Goal: Information Seeking & Learning: Learn about a topic

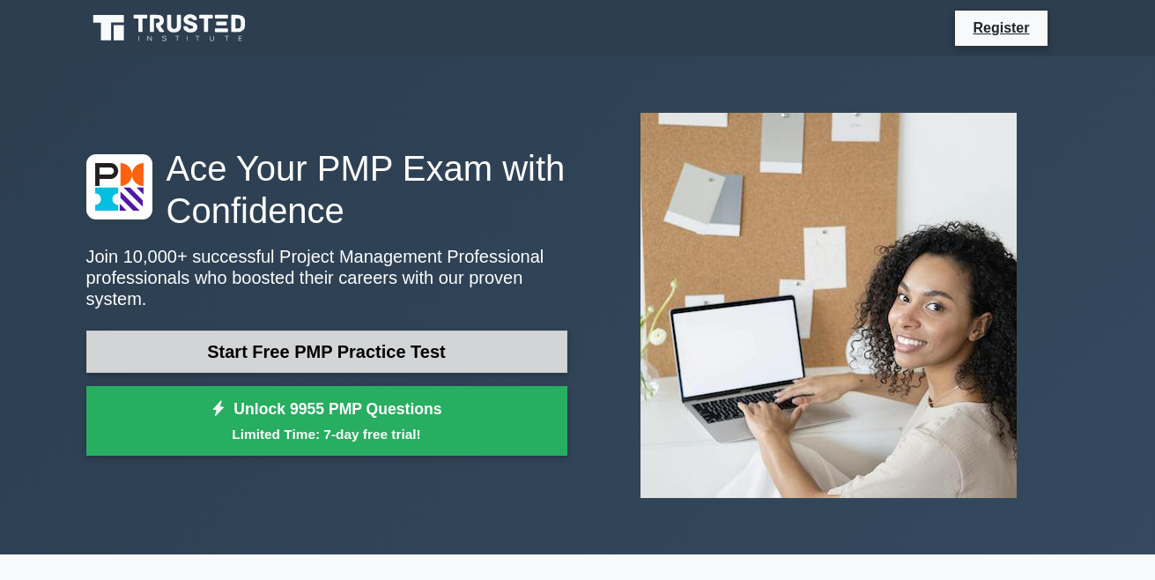
click at [398, 342] on link "Start Free PMP Practice Test" at bounding box center [326, 351] width 481 height 42
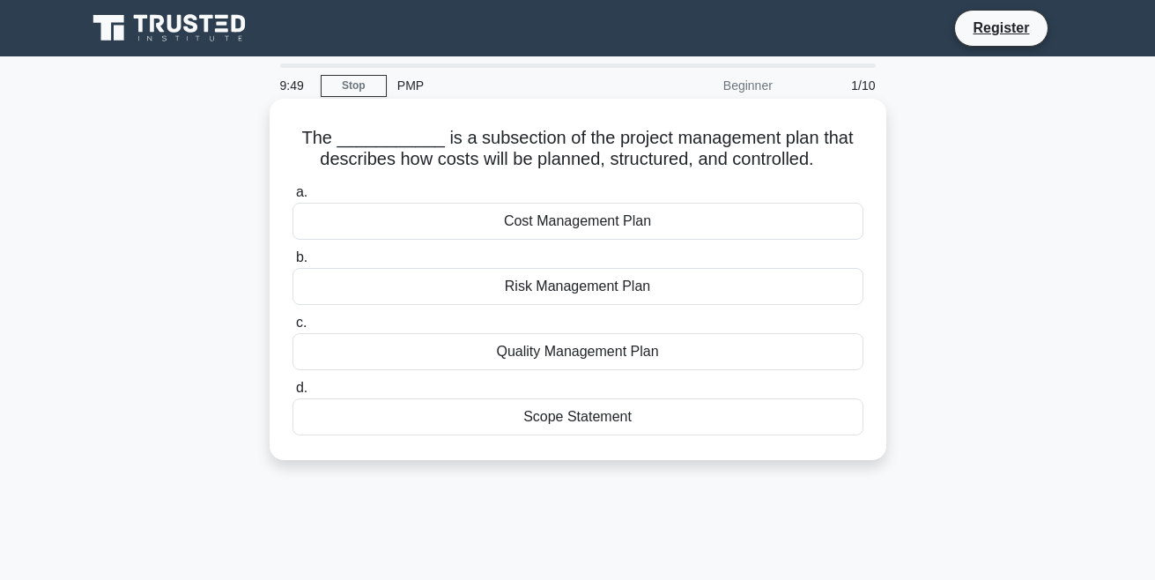
click at [632, 354] on div "Quality Management Plan" at bounding box center [577, 351] width 571 height 37
click at [292, 329] on input "c. Quality Management Plan" at bounding box center [292, 322] width 0 height 11
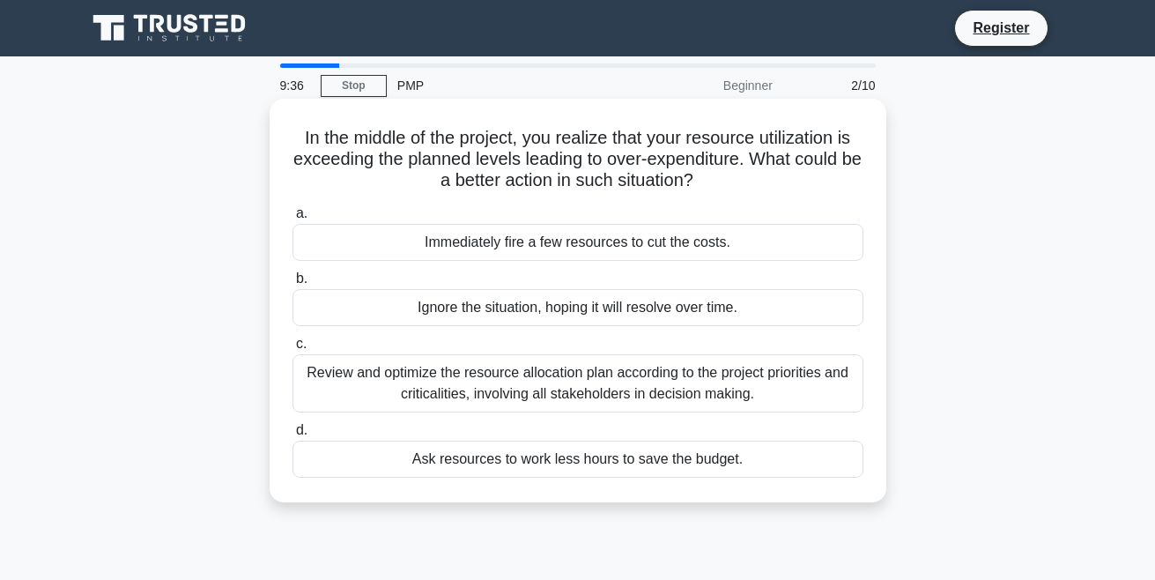
click at [608, 234] on div "Immediately fire a few resources to cut the costs." at bounding box center [577, 242] width 571 height 37
click at [292, 219] on input "a. Immediately fire a few resources to cut the costs." at bounding box center [292, 213] width 0 height 11
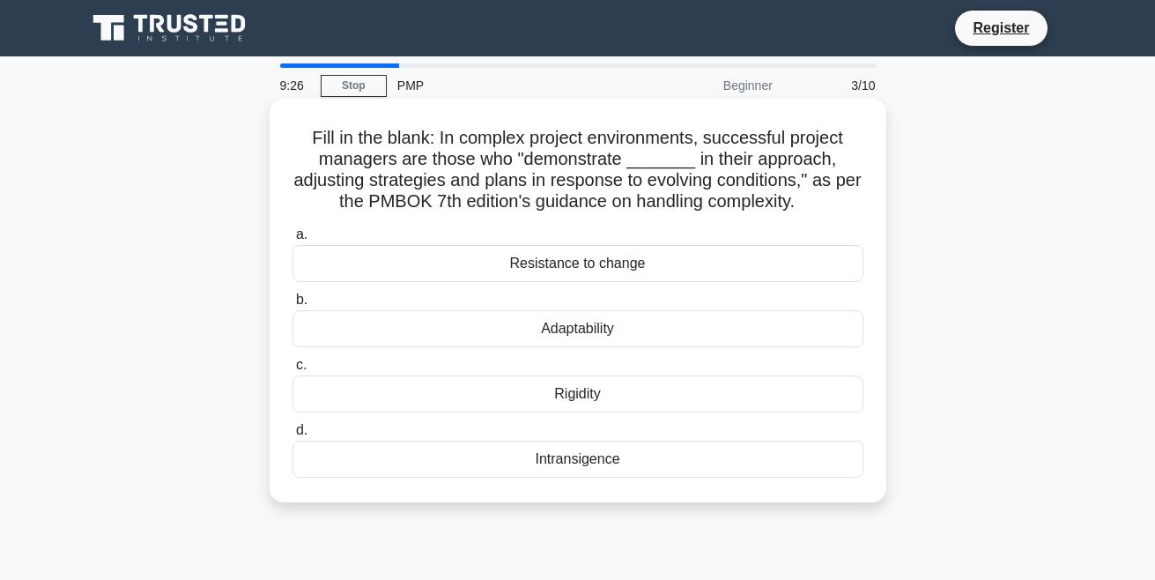
click at [605, 332] on div "Adaptability" at bounding box center [577, 328] width 571 height 37
click at [292, 306] on input "b. Adaptability" at bounding box center [292, 299] width 0 height 11
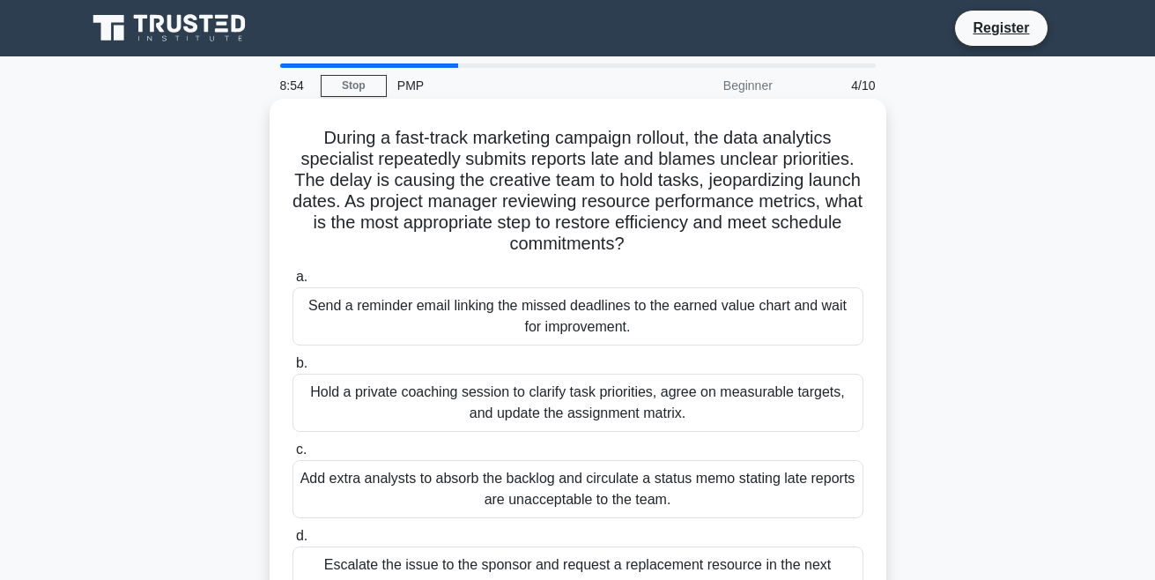
click at [606, 307] on div "Send a reminder email linking the missed deadlines to the earned value chart an…" at bounding box center [577, 316] width 571 height 58
click at [292, 283] on input "a. Send a reminder email linking the missed deadlines to the earned value chart…" at bounding box center [292, 276] width 0 height 11
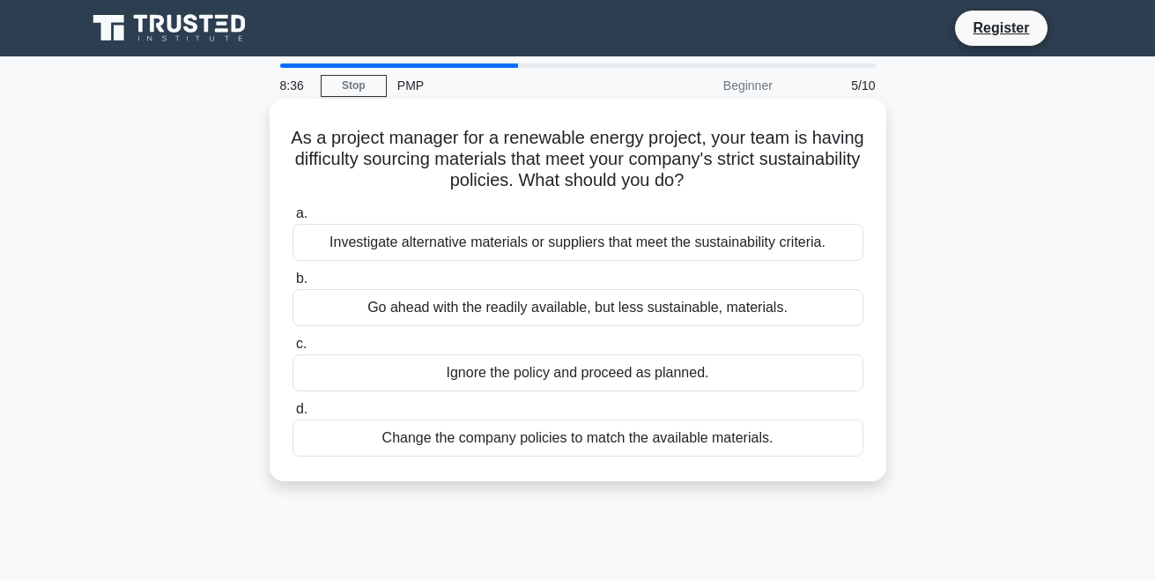
click at [644, 255] on div "Investigate alternative materials or suppliers that meet the sustainability cri…" at bounding box center [577, 242] width 571 height 37
click at [292, 219] on input "a. Investigate alternative materials or suppliers that meet the sustainability …" at bounding box center [292, 213] width 0 height 11
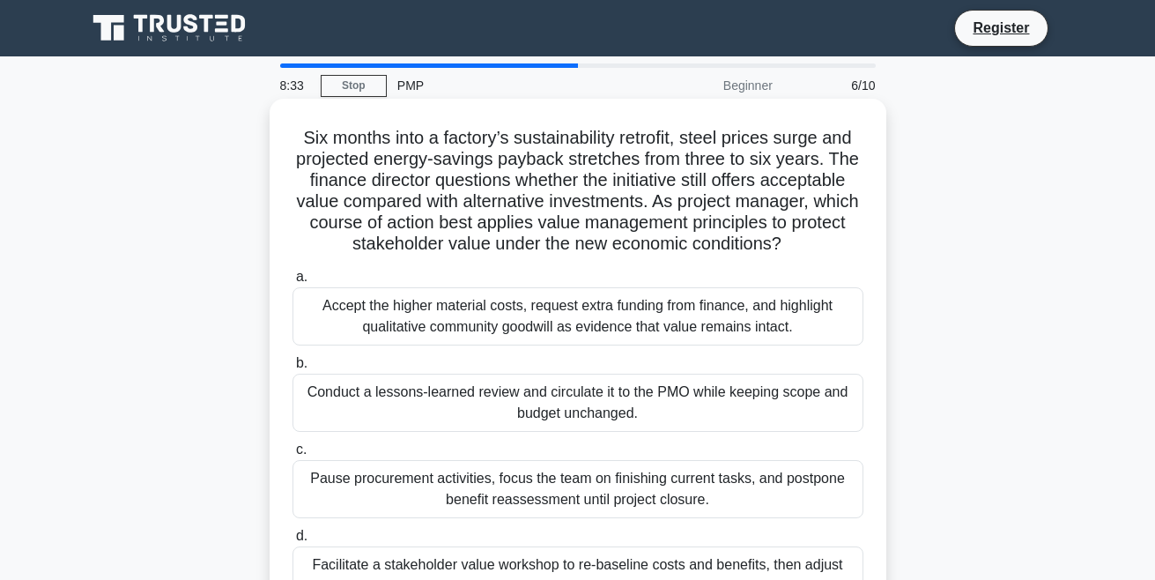
click at [610, 393] on div "Conduct a lessons-learned review and circulate it to the PMO while keeping scop…" at bounding box center [577, 402] width 571 height 58
click at [292, 369] on input "b. Conduct a lessons-learned review and circulate it to the PMO while keeping s…" at bounding box center [292, 363] width 0 height 11
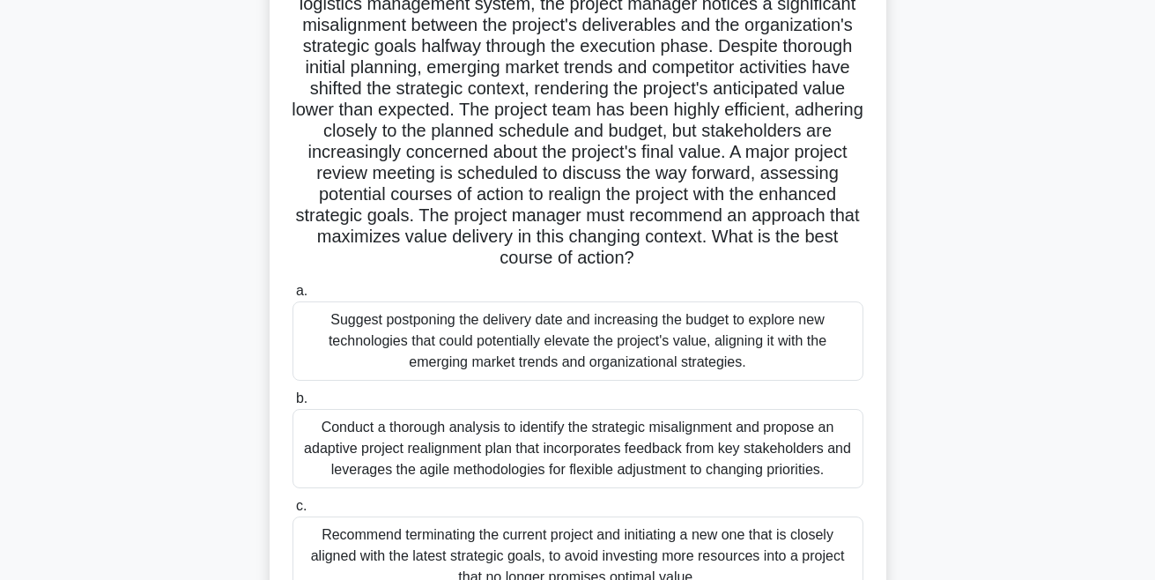
scroll to position [176, 0]
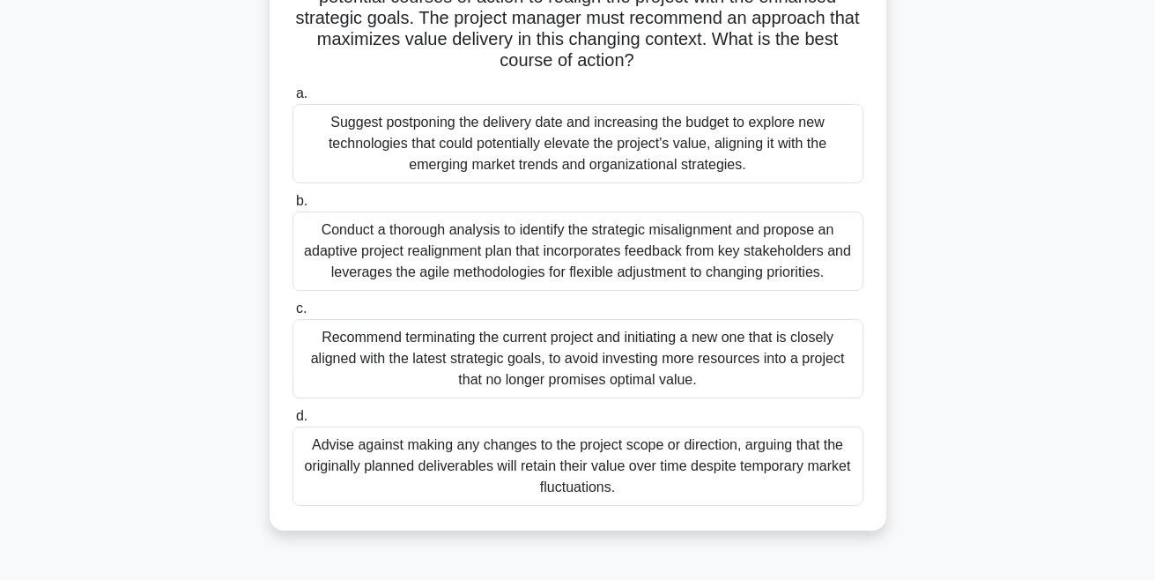
click at [617, 477] on div "Advise against making any changes to the project scope or direction, arguing th…" at bounding box center [577, 465] width 571 height 79
click at [292, 422] on input "d. Advise against making any changes to the project scope or direction, arguing…" at bounding box center [292, 415] width 0 height 11
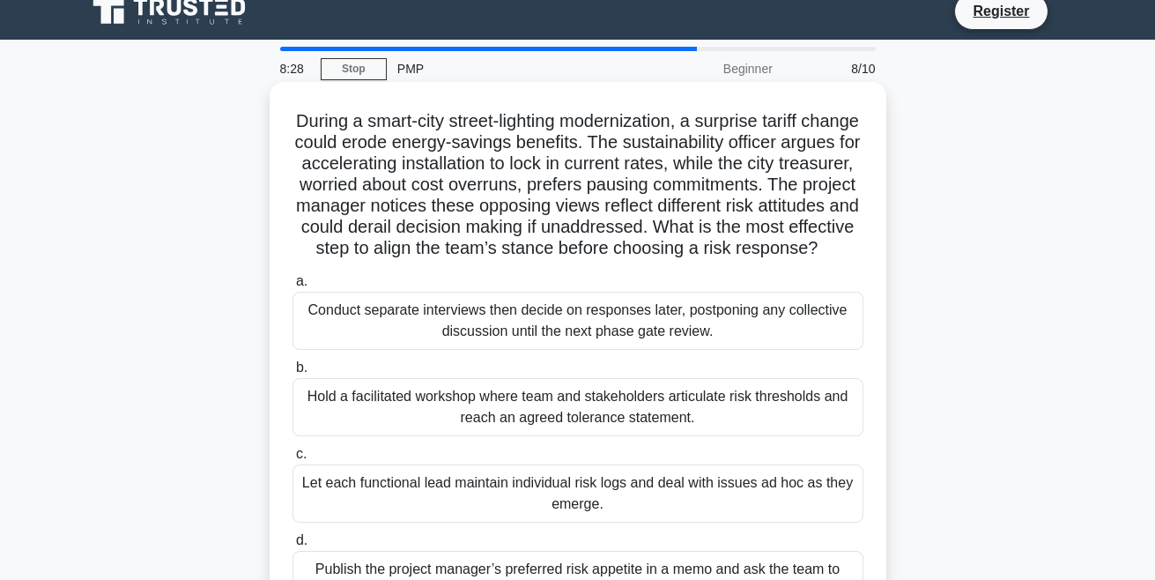
scroll to position [0, 0]
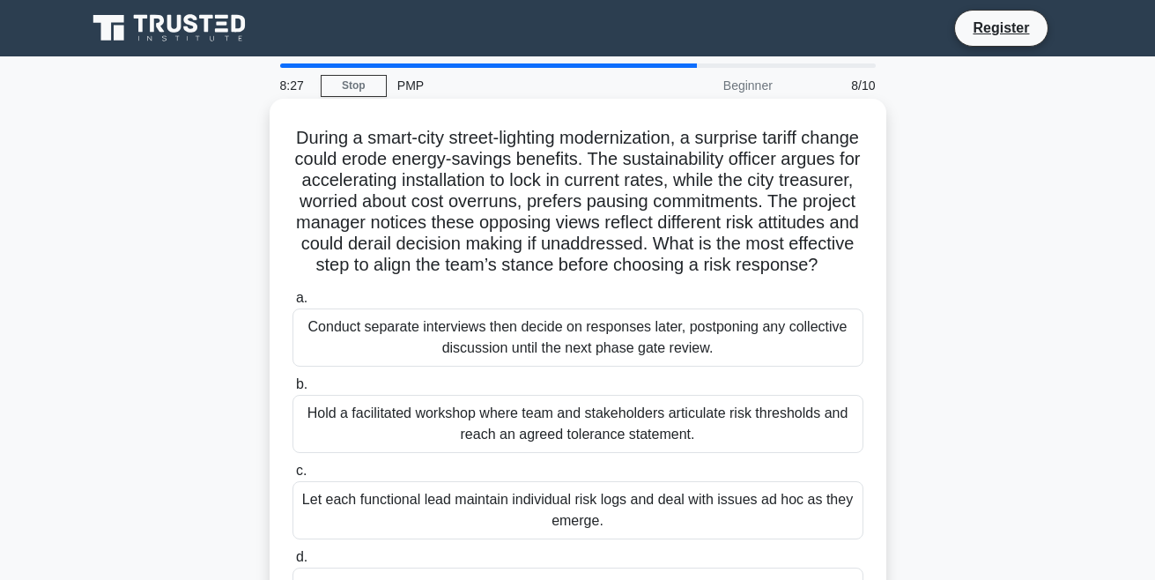
click at [638, 453] on div "Hold a facilitated workshop where team and stakeholders articulate risk thresho…" at bounding box center [577, 424] width 571 height 58
click at [292, 390] on input "b. Hold a facilitated workshop where team and stakeholders articulate risk thre…" at bounding box center [292, 384] width 0 height 11
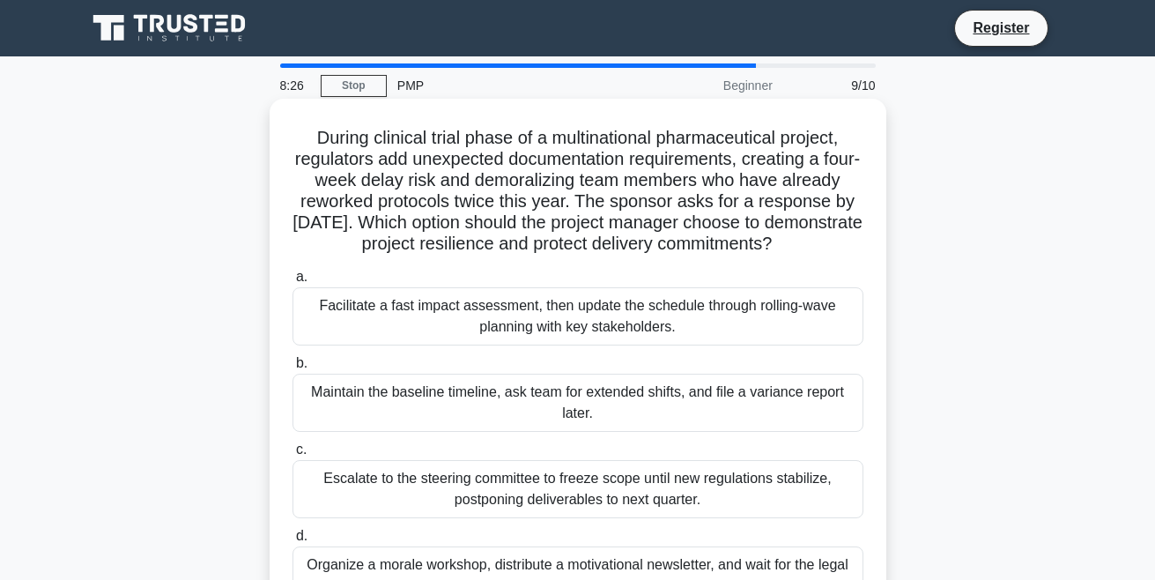
click at [641, 495] on div "Escalate to the steering committee to freeze scope until new regulations stabil…" at bounding box center [577, 489] width 571 height 58
click at [292, 455] on input "c. Escalate to the steering committee to freeze scope until new regulations sta…" at bounding box center [292, 449] width 0 height 11
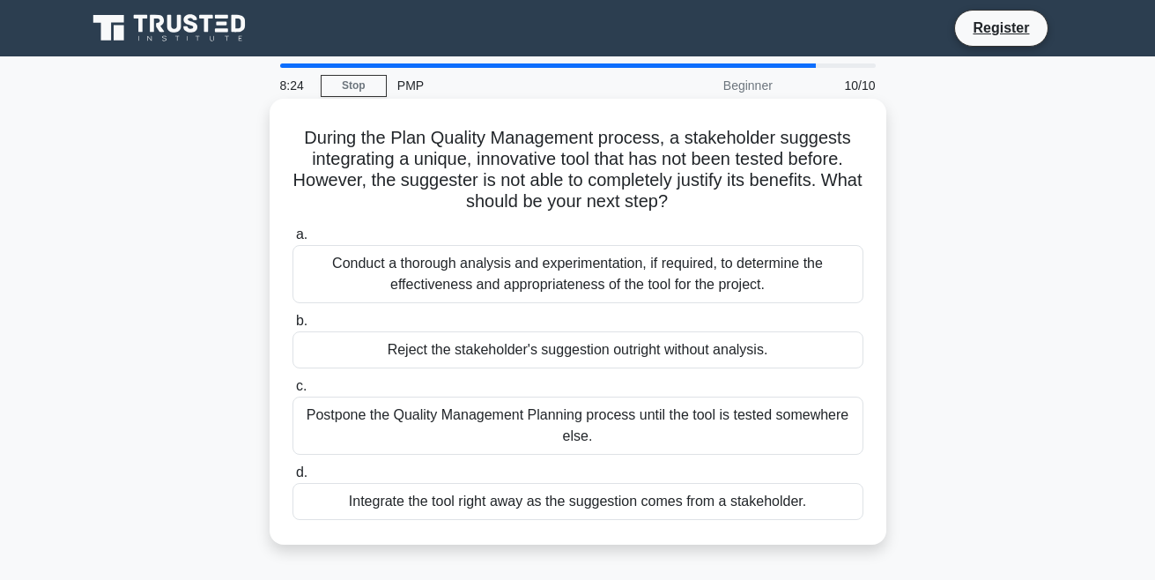
click at [623, 426] on div "Postpone the Quality Management Planning process until the tool is tested somew…" at bounding box center [577, 425] width 571 height 58
click at [292, 392] on input "c. Postpone the Quality Management Planning process until the tool is tested so…" at bounding box center [292, 386] width 0 height 11
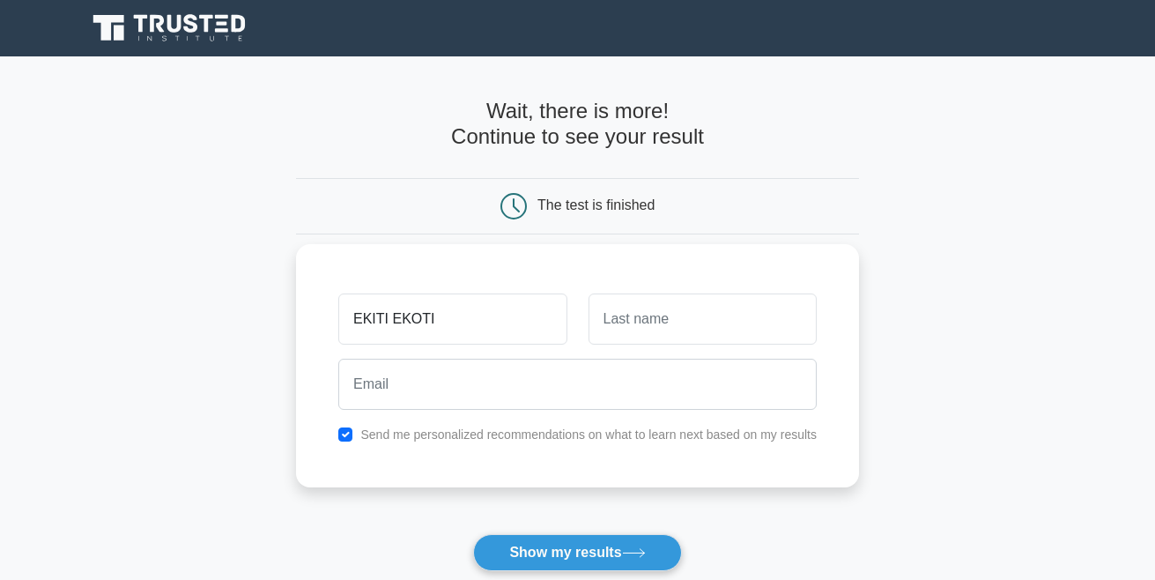
type input "EKITI EKOTI"
click at [694, 325] on input "text" at bounding box center [702, 318] width 228 height 51
type input "DANNY WRIGHT"
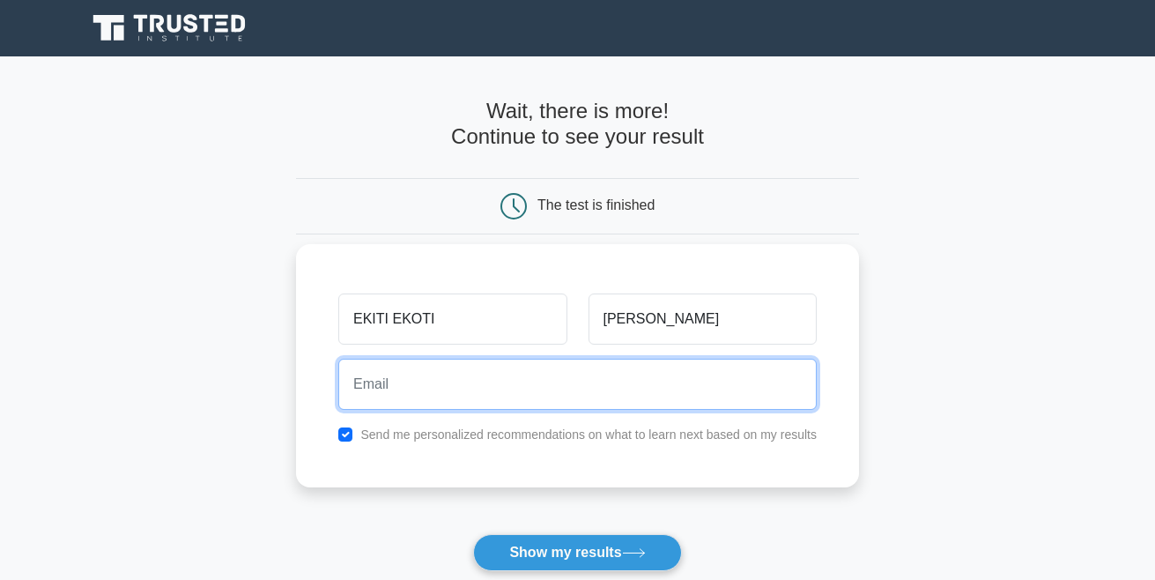
click at [658, 383] on input "email" at bounding box center [577, 383] width 478 height 51
paste input "@"
type input "ekitiekoti@email28.com"
click at [473, 534] on button "Show my results" at bounding box center [577, 552] width 208 height 37
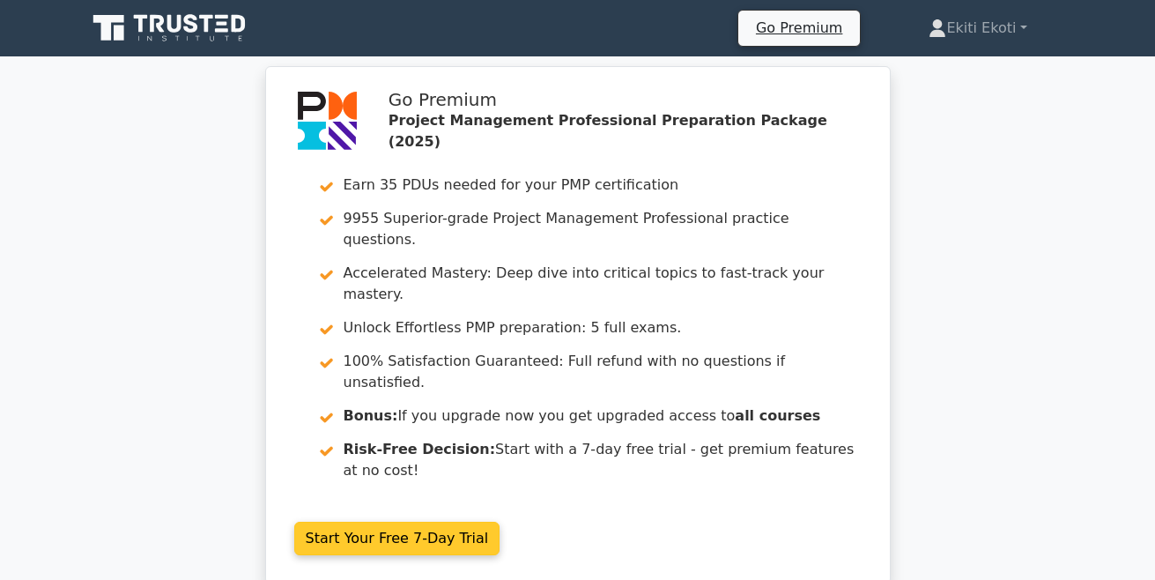
click at [381, 521] on link "Start Your Free 7-Day Trial" at bounding box center [397, 537] width 206 height 33
